Goal: Obtain resource: Download file/media

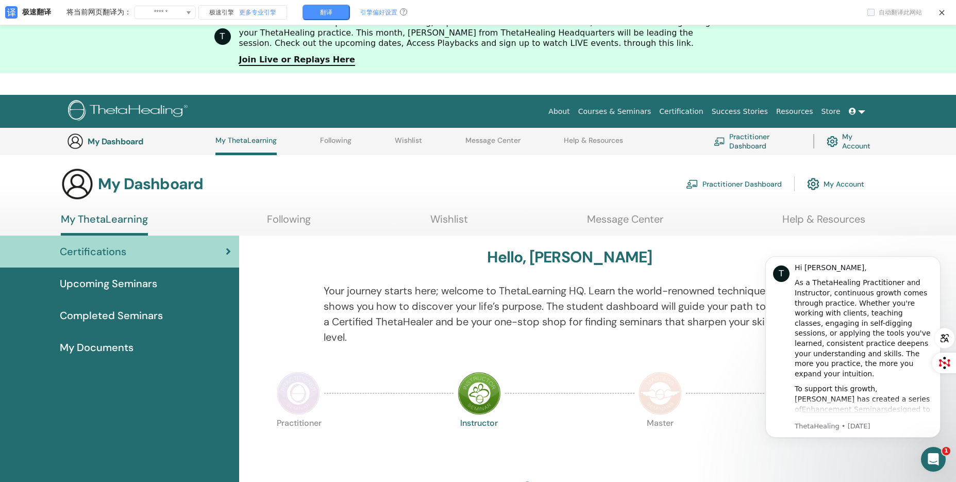
scroll to position [388, 0]
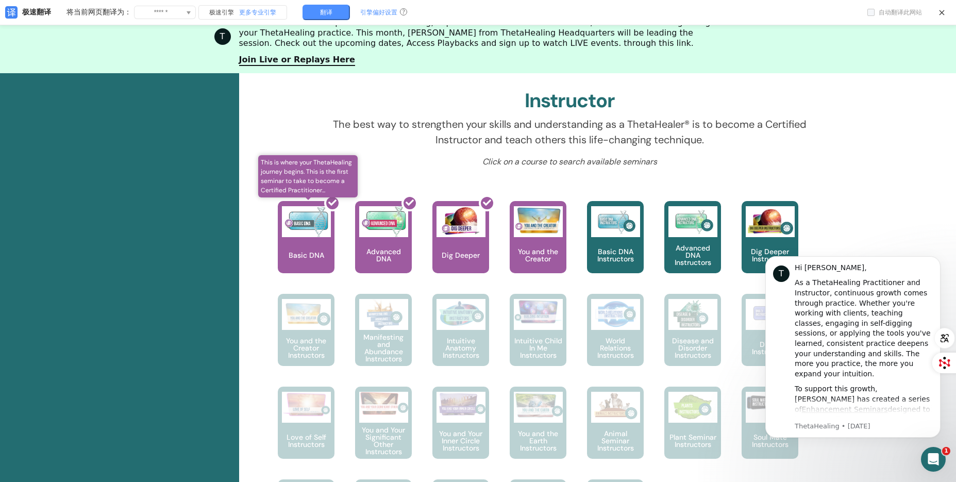
click at [300, 229] on div at bounding box center [312, 241] width 57 height 93
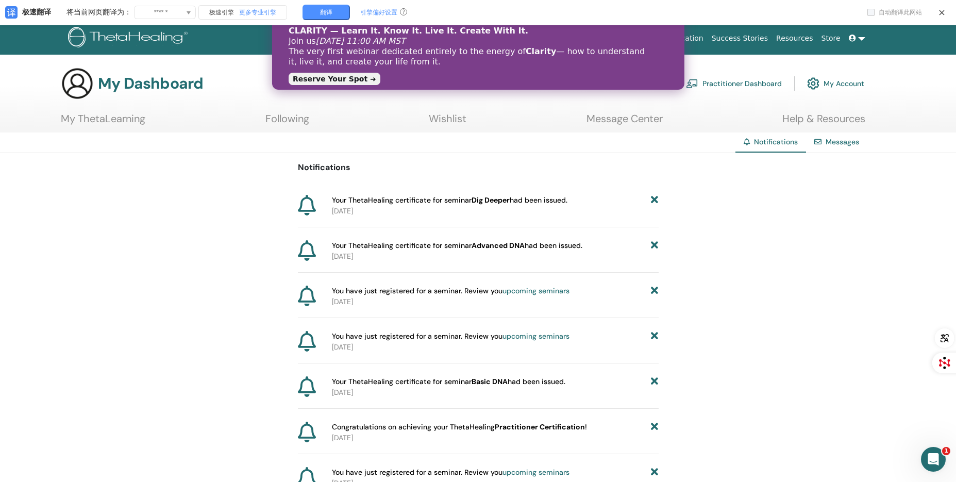
click at [860, 38] on link at bounding box center [856, 38] width 25 height 19
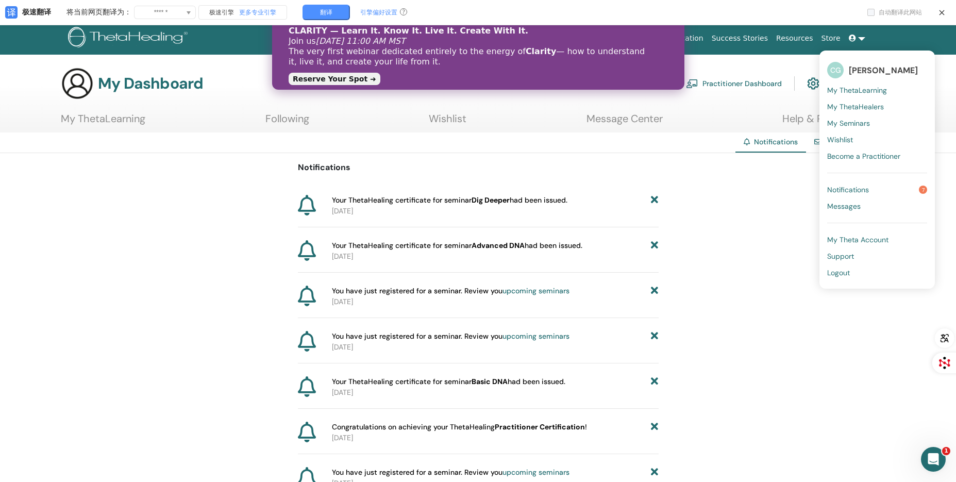
click at [864, 87] on span "My ThetaLearning" at bounding box center [857, 90] width 60 height 9
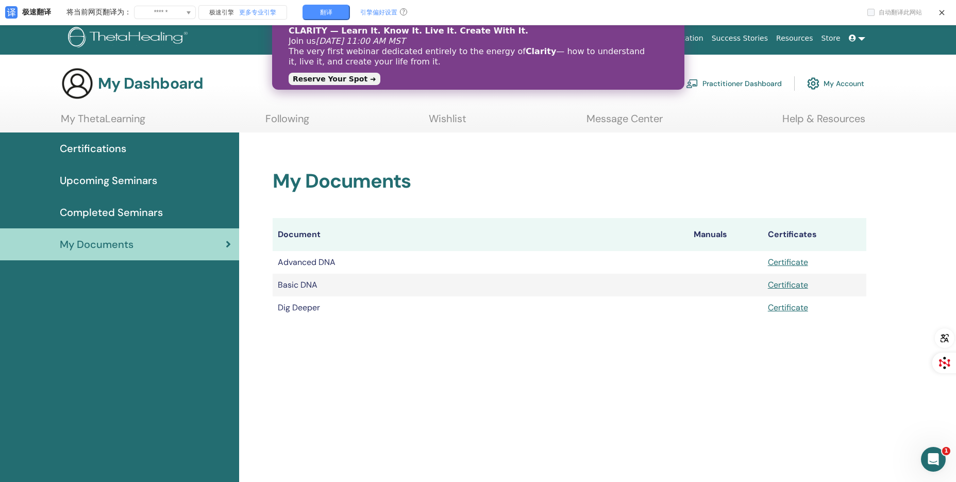
click at [324, 260] on td "Advanced DNA" at bounding box center [480, 262] width 415 height 23
click at [783, 262] on link "Certificate" at bounding box center [788, 262] width 40 height 11
